Goal: Task Accomplishment & Management: Use online tool/utility

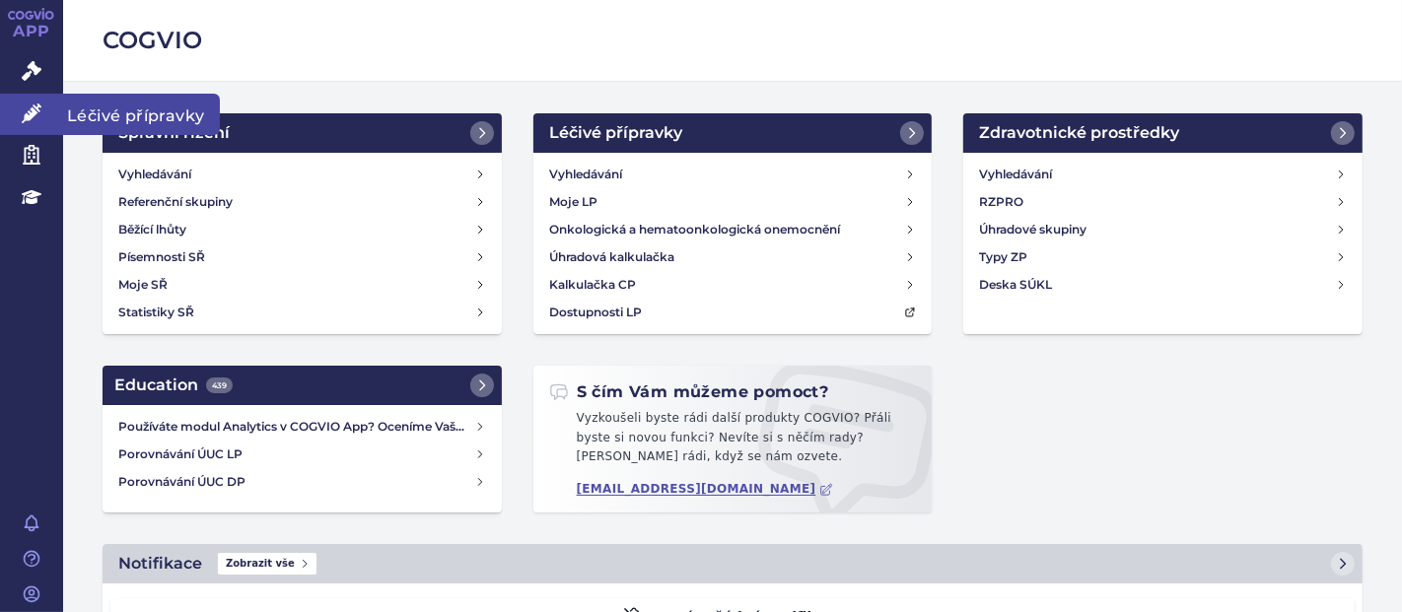
click at [35, 123] on link "Léčivé přípravky" at bounding box center [31, 114] width 63 height 41
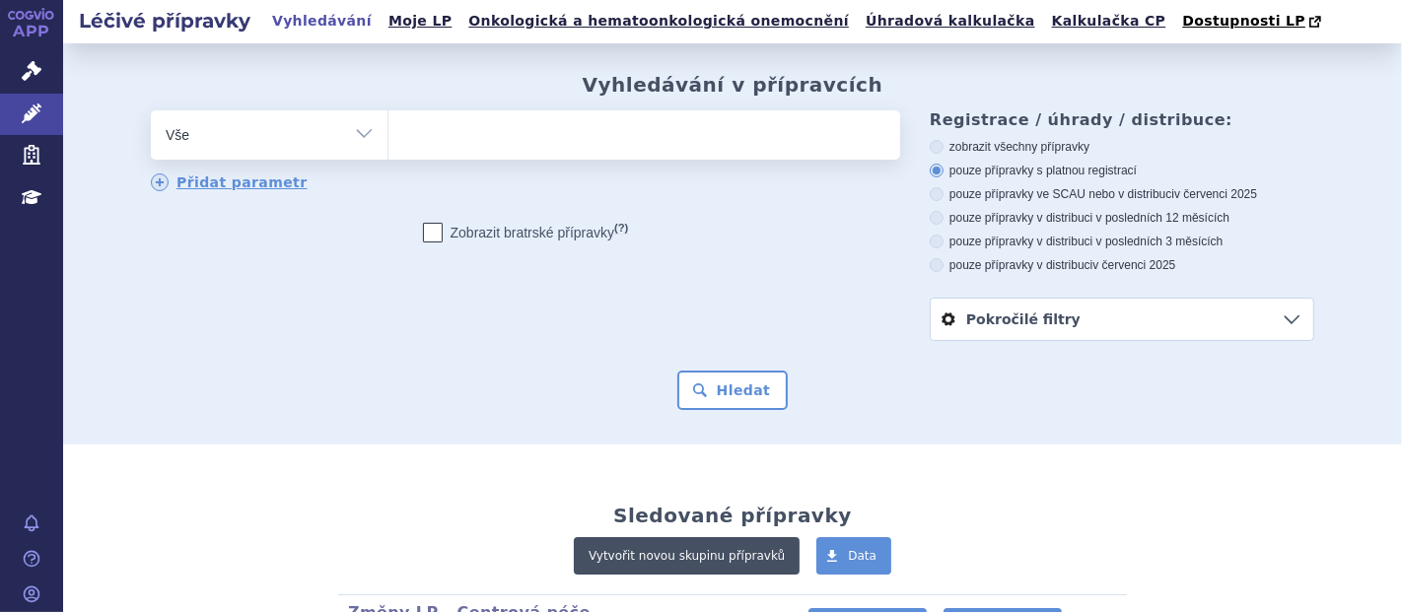
click at [679, 543] on link "Vytvořit novou skupinu přípravků" at bounding box center [687, 555] width 226 height 37
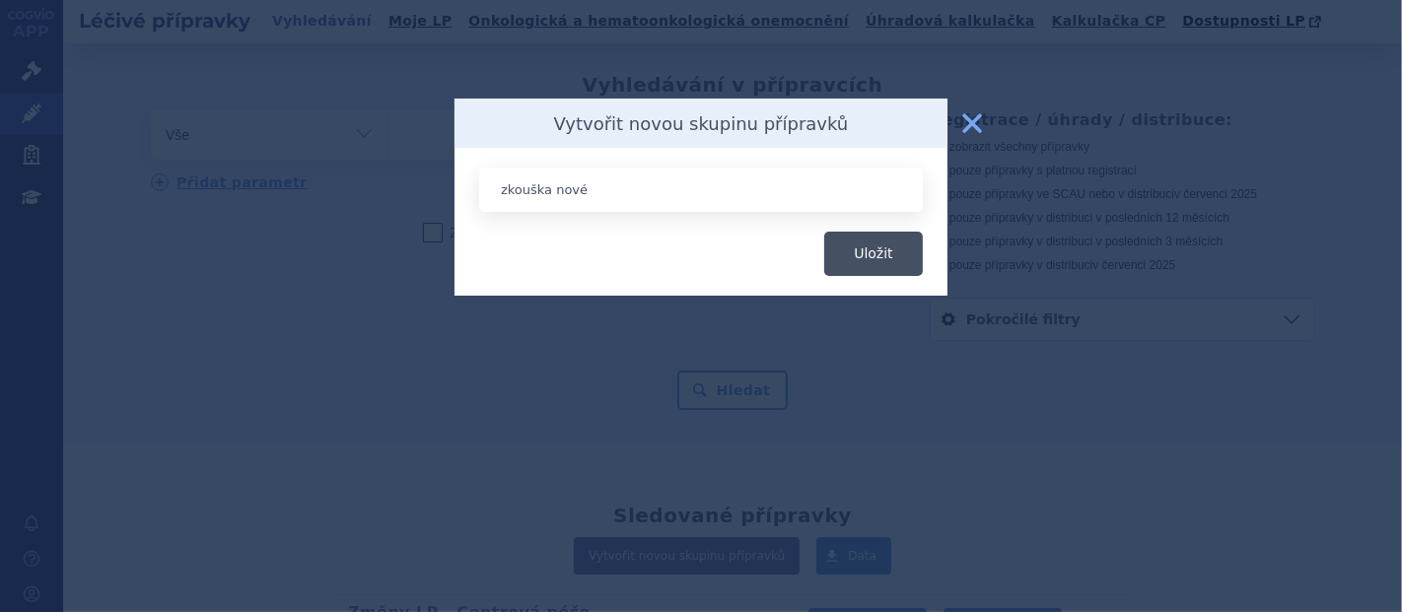
type input "zkouška nové"
click at [896, 252] on button "Uložit" at bounding box center [873, 254] width 99 height 44
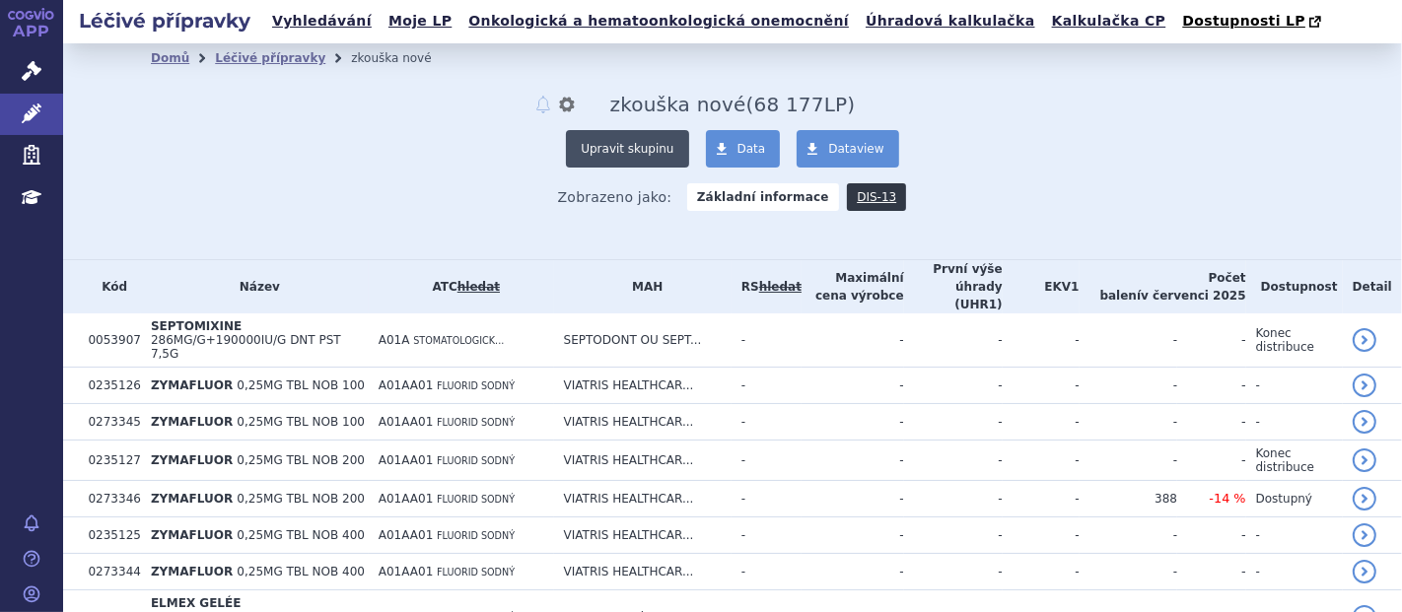
click at [639, 141] on button "Upravit skupinu" at bounding box center [627, 148] width 122 height 37
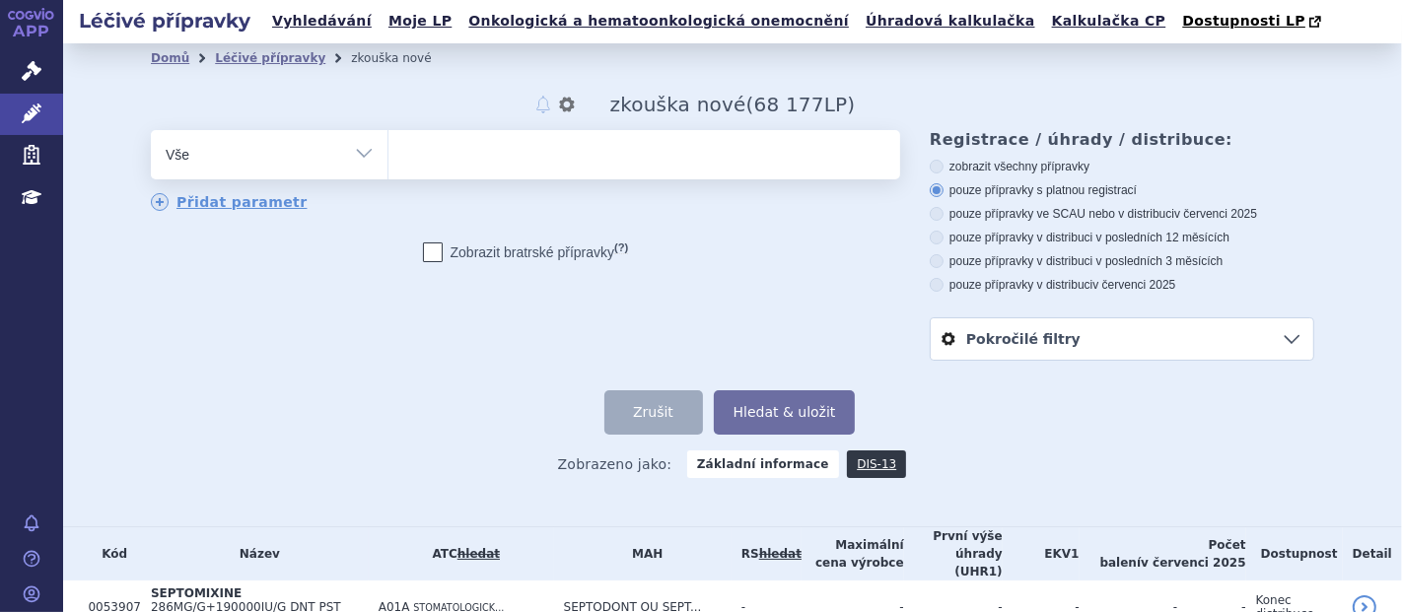
click at [1284, 344] on link "Pokročilé filtry" at bounding box center [1122, 338] width 383 height 41
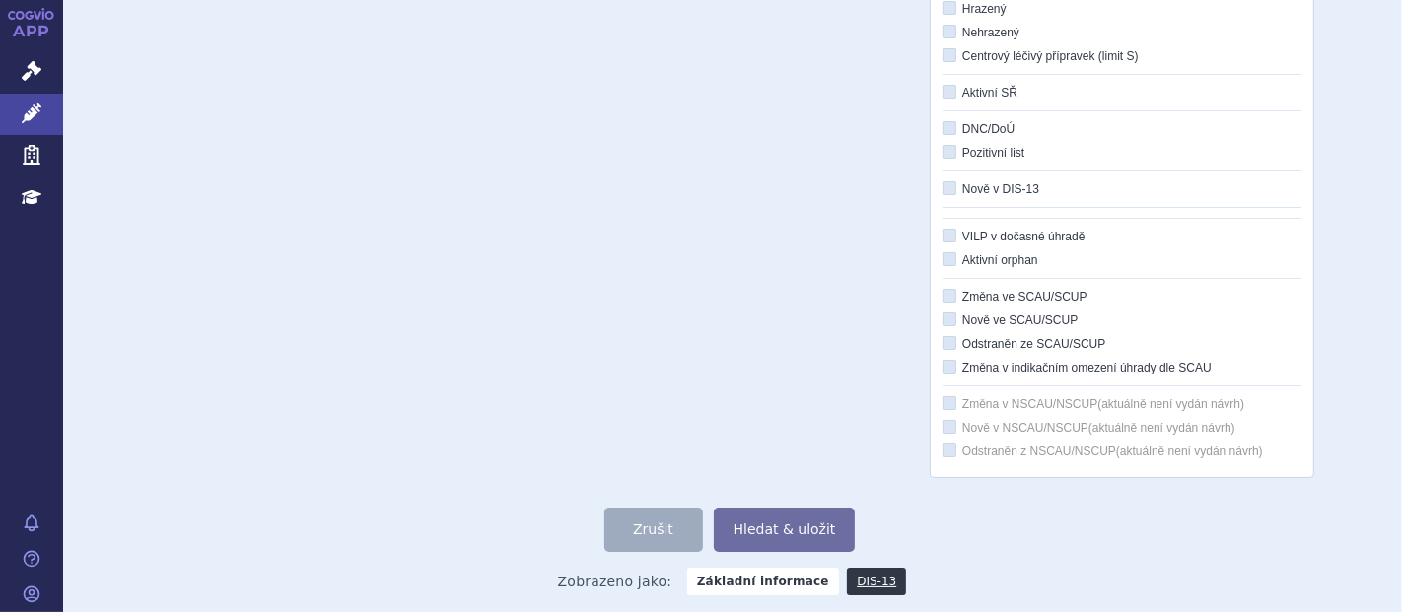
scroll to position [502, 0]
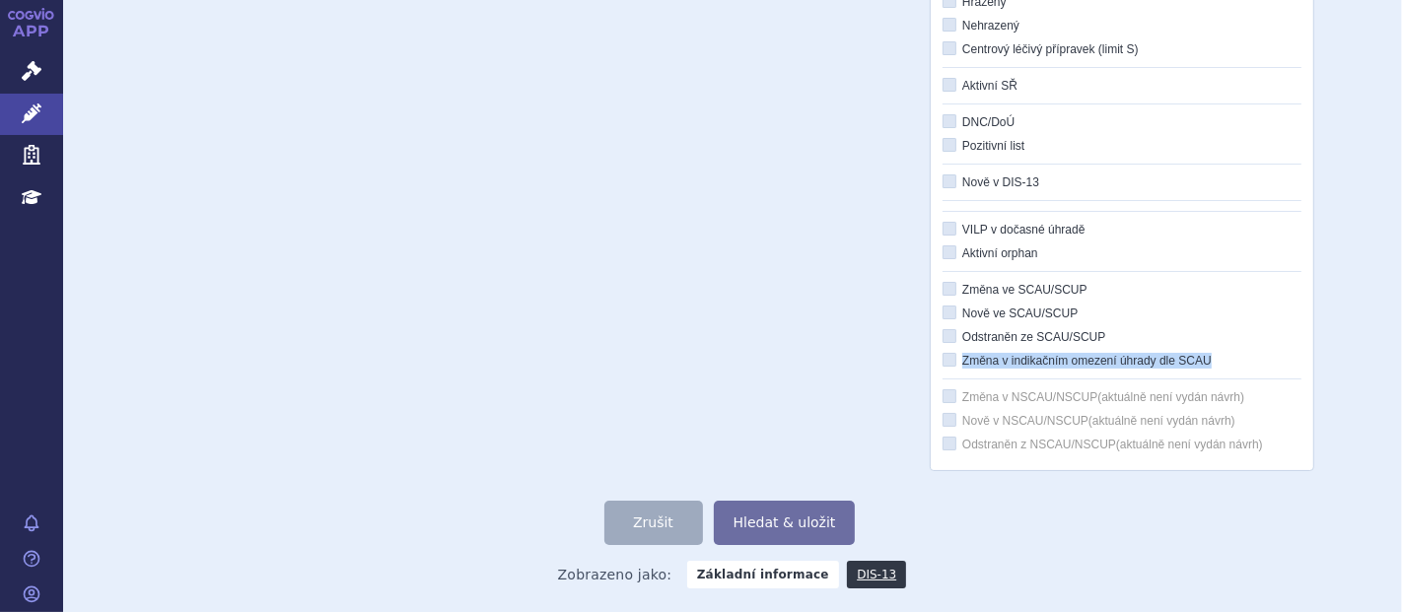
drag, startPoint x: 1217, startPoint y: 366, endPoint x: 955, endPoint y: 359, distance: 261.4
click at [955, 359] on label "Změna v indikačním omezení úhrady dle SCAU" at bounding box center [1122, 361] width 359 height 16
copy label "Změna v indikačním omezení úhrady dle SCAU"
